Goal: Information Seeking & Learning: Learn about a topic

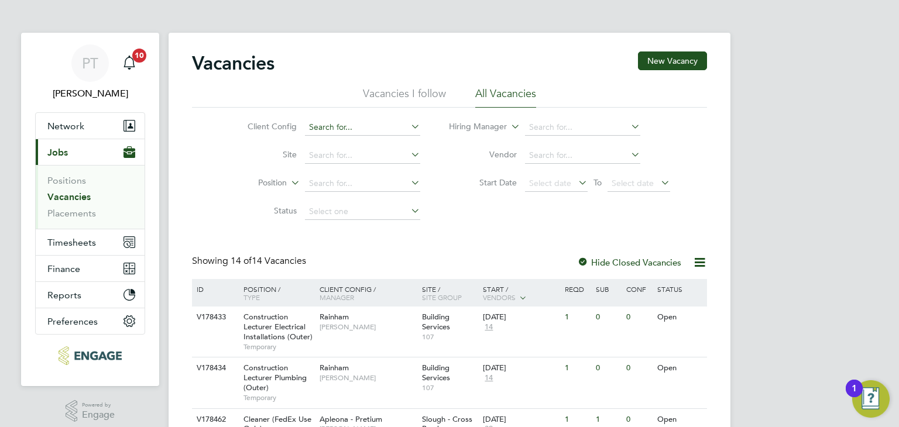
click at [330, 126] on input at bounding box center [362, 127] width 115 height 16
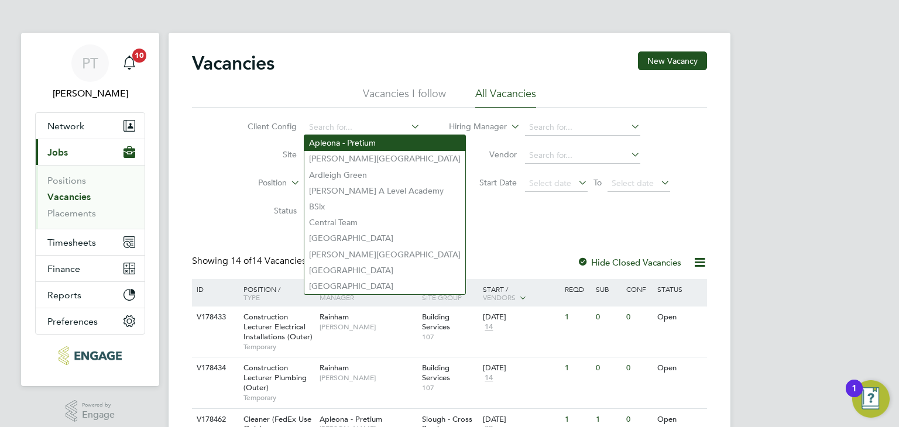
click at [332, 139] on li "Apleona - Pretium" at bounding box center [384, 143] width 161 height 16
type input "Apleona - Pretium"
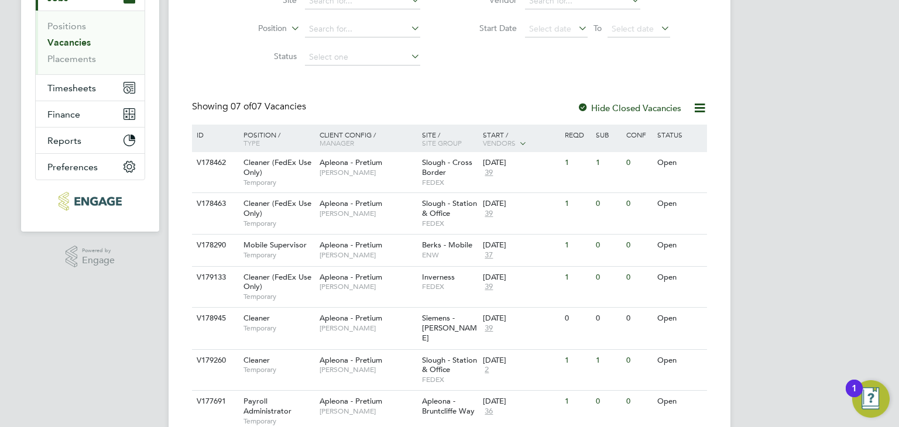
scroll to position [176, 0]
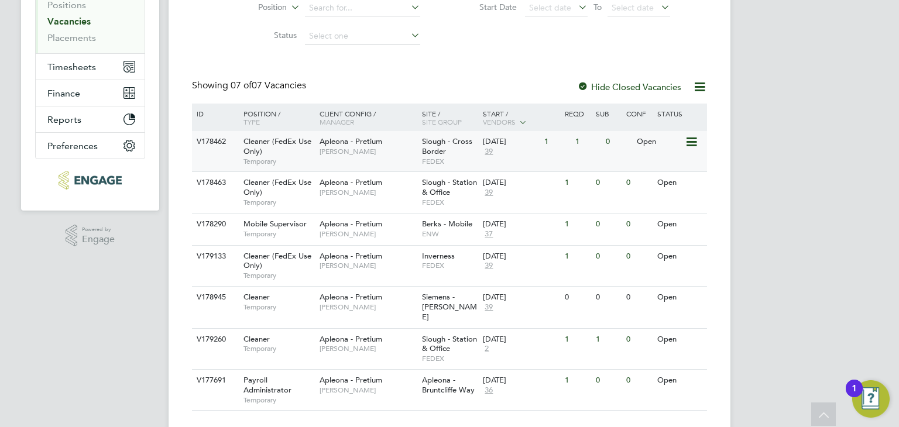
click at [409, 148] on span "Tracy Sellick" at bounding box center [368, 151] width 97 height 9
drag, startPoint x: 372, startPoint y: 194, endPoint x: 364, endPoint y: 277, distance: 83.5
click at [364, 277] on div "ID Position / Type Client Config / Manager Site / Site Group Start / Vendors Re…" at bounding box center [449, 257] width 515 height 307
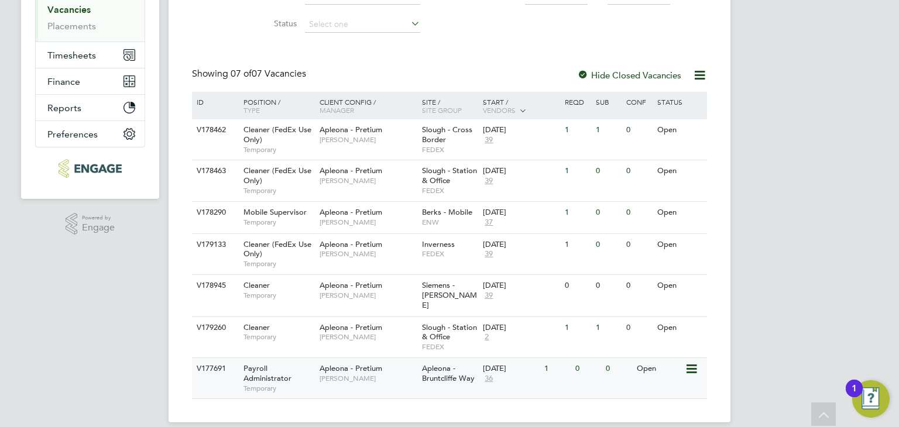
scroll to position [191, 0]
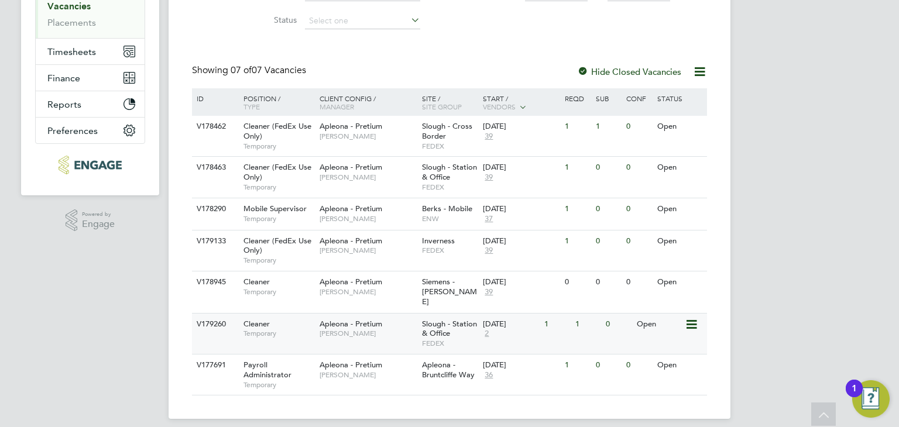
click at [330, 319] on span "Apleona - Pretium" at bounding box center [351, 324] width 63 height 10
click at [392, 287] on span "Simon Ward" at bounding box center [368, 291] width 97 height 9
click at [389, 211] on div "Apleona - Pretium Julie Tante" at bounding box center [368, 213] width 102 height 30
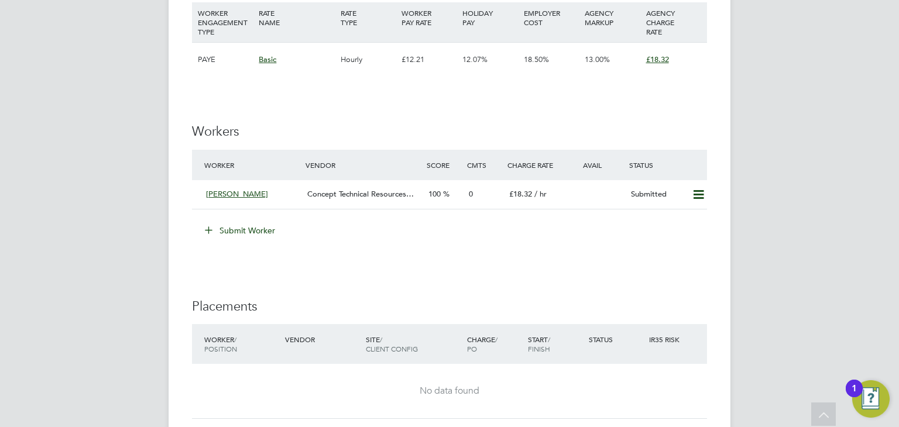
scroll to position [1054, 0]
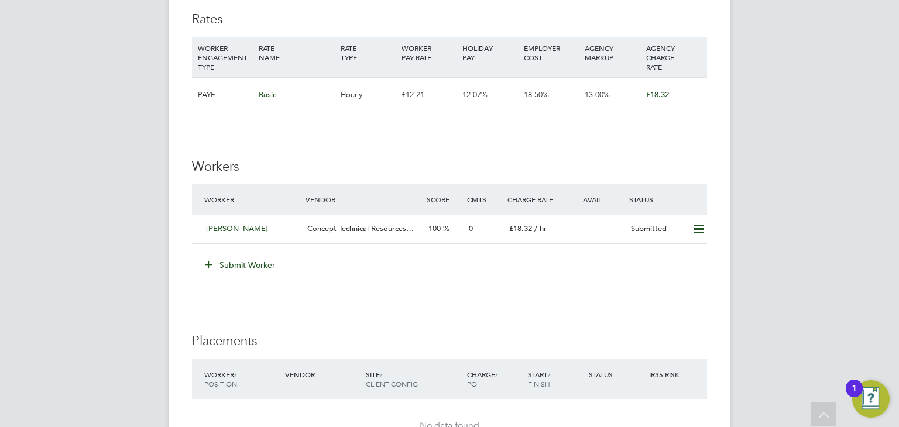
scroll to position [1024, 0]
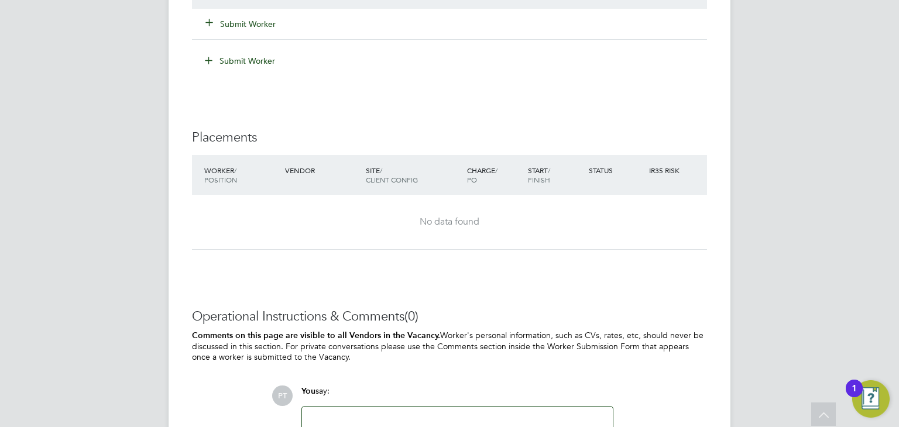
scroll to position [1360, 0]
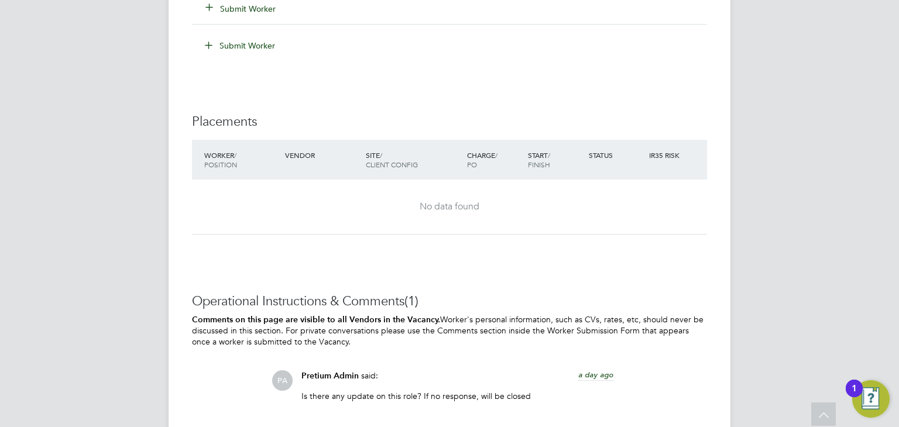
scroll to position [1058, 0]
